Goal: Go to known website: Access a specific website the user already knows

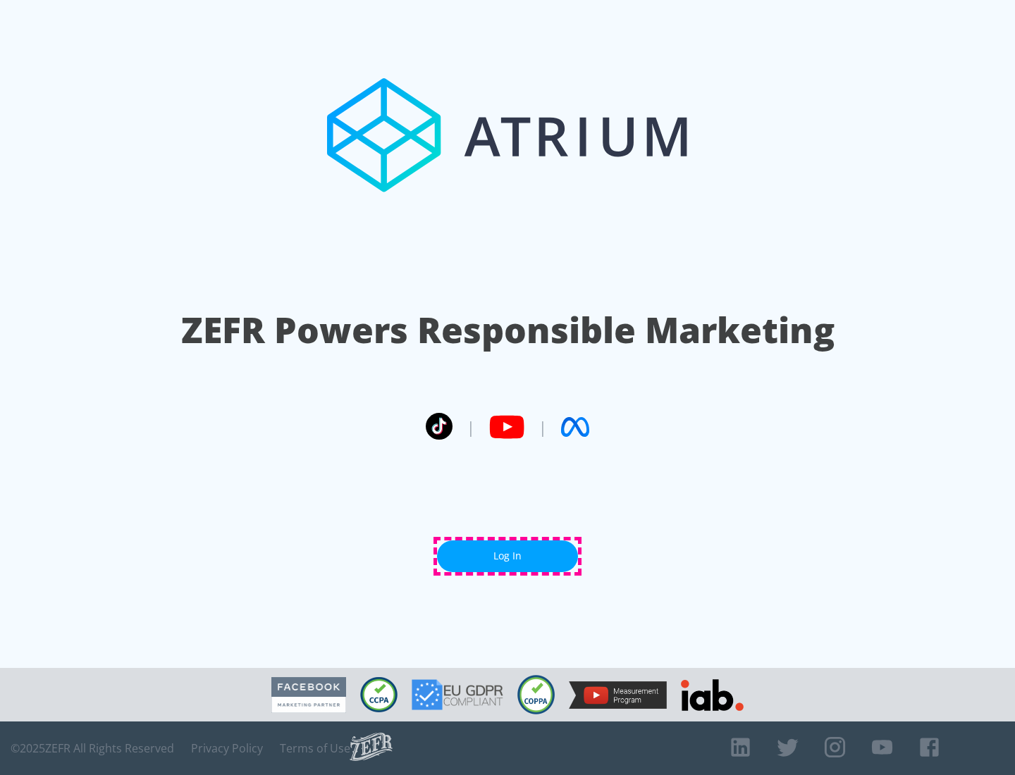
click at [507, 556] on link "Log In" at bounding box center [507, 556] width 141 height 32
